Goal: Task Accomplishment & Management: Manage account settings

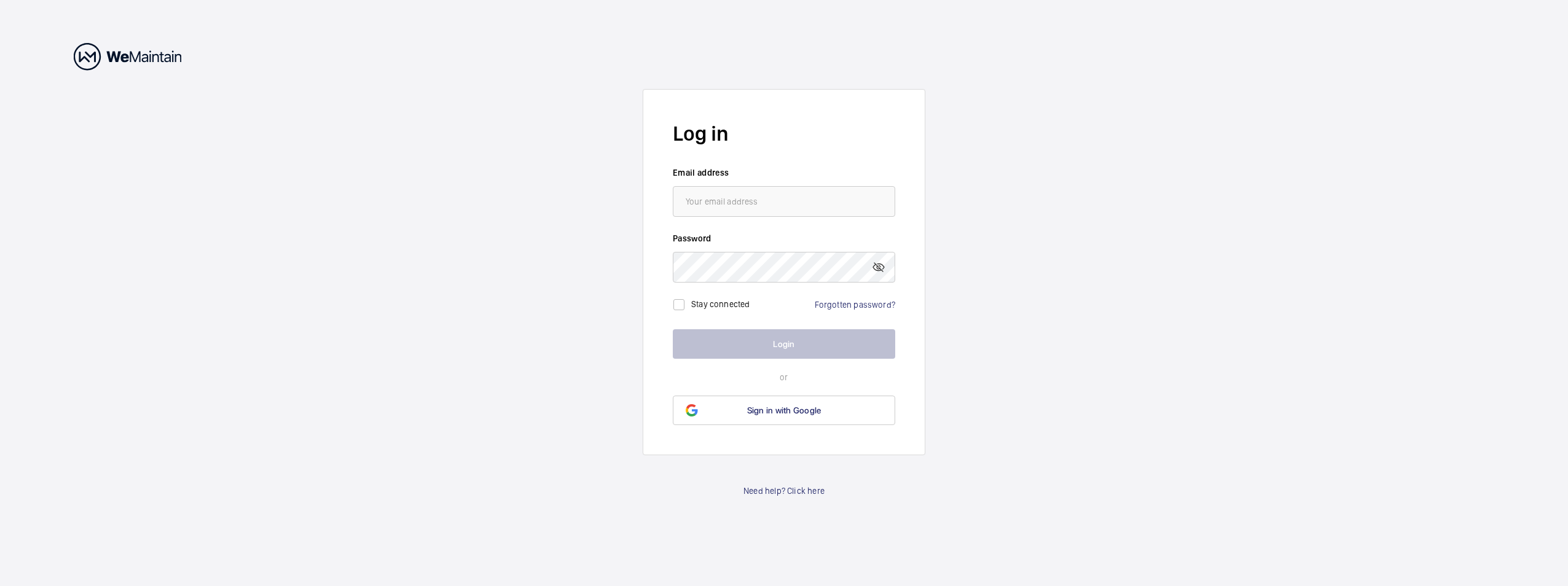
type input "[EMAIL_ADDRESS][DOMAIN_NAME]"
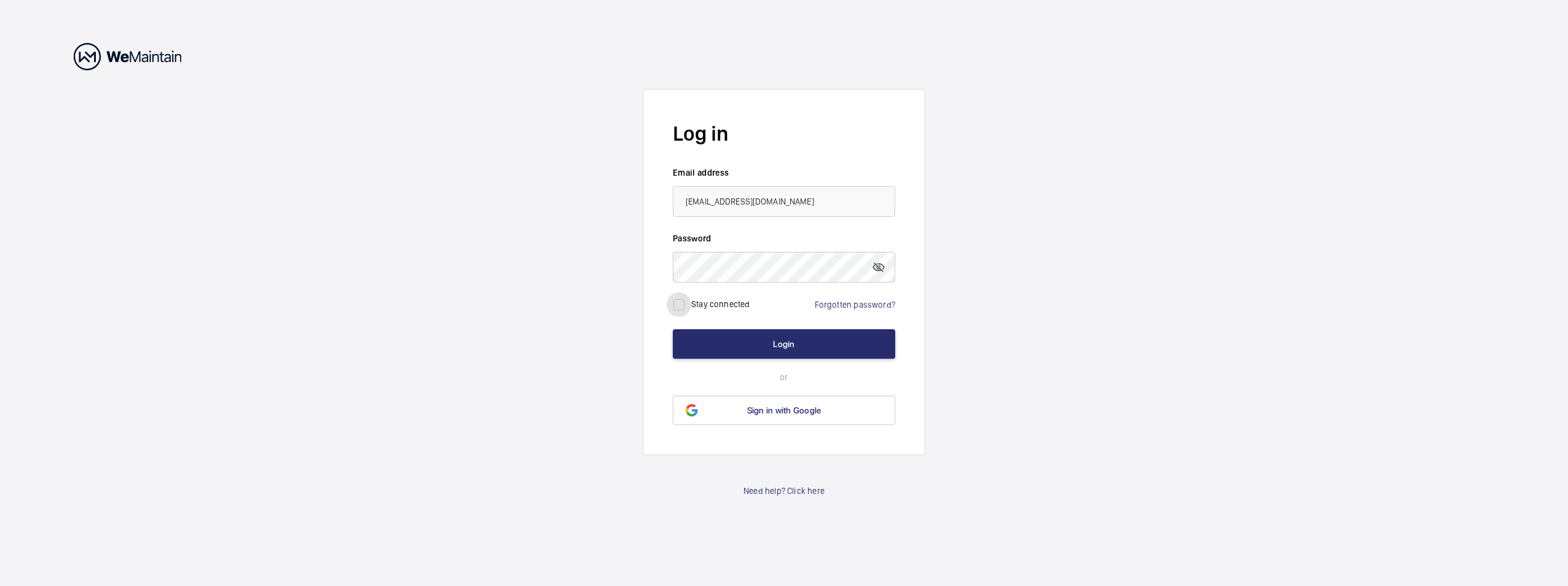
drag, startPoint x: 678, startPoint y: 305, endPoint x: 702, endPoint y: 321, distance: 28.8
click at [678, 305] on input "checkbox" at bounding box center [679, 305] width 25 height 25
checkbox input "true"
click at [756, 344] on button "Login" at bounding box center [784, 344] width 222 height 29
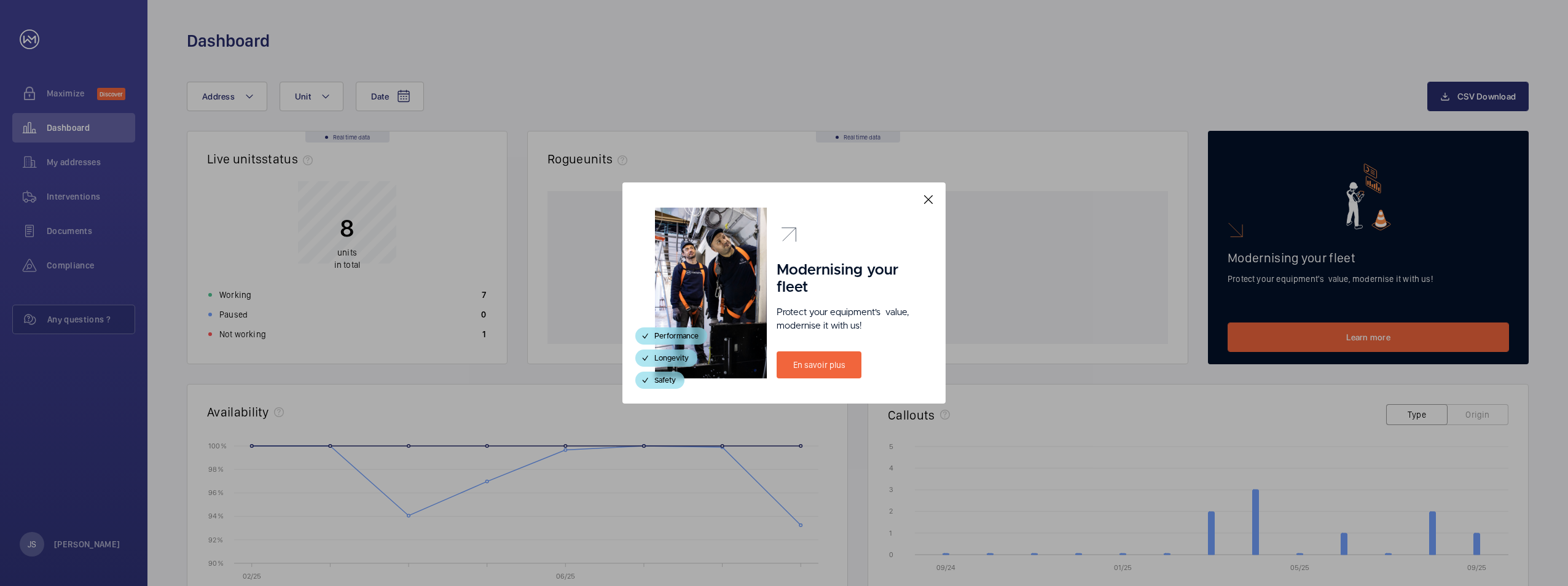
click at [929, 197] on mat-icon at bounding box center [928, 199] width 15 height 15
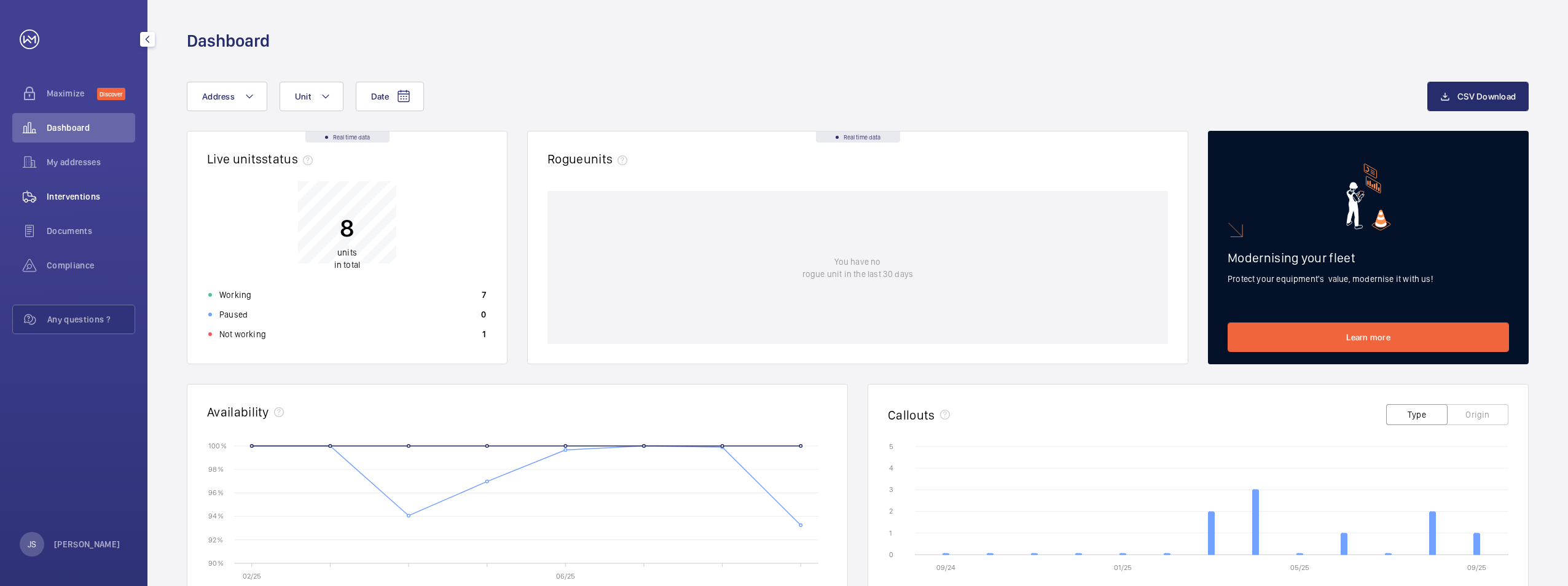
click at [96, 194] on span "Interventions" at bounding box center [91, 196] width 88 height 12
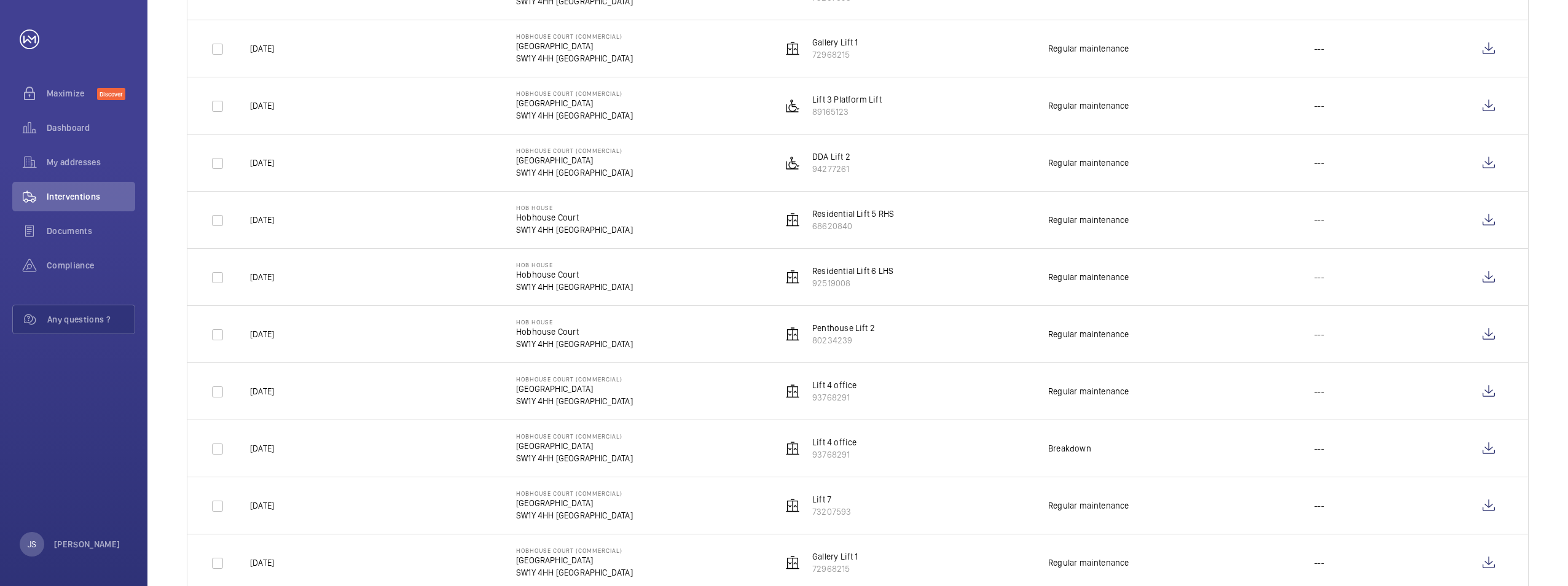
scroll to position [676, 0]
click at [821, 390] on p "93768291" at bounding box center [834, 396] width 44 height 12
click at [853, 389] on p "Lift 4 office" at bounding box center [834, 384] width 44 height 12
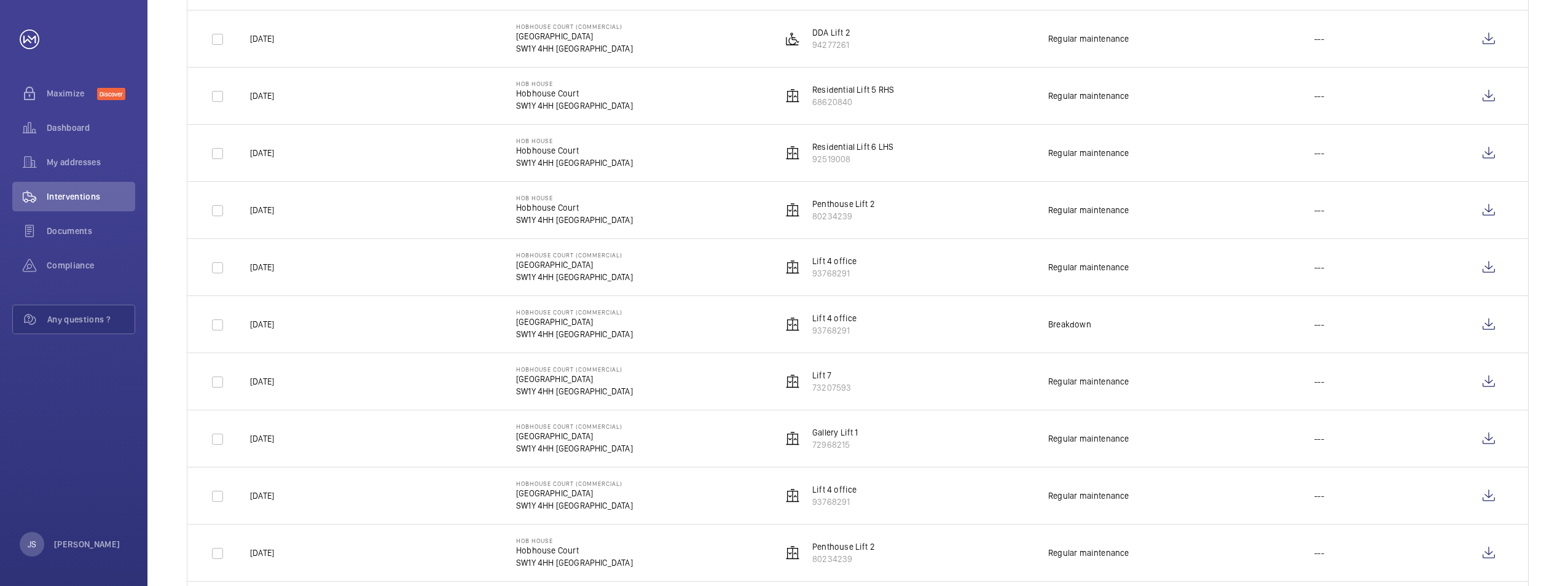
scroll to position [798, 0]
